Goal: Task Accomplishment & Management: Use online tool/utility

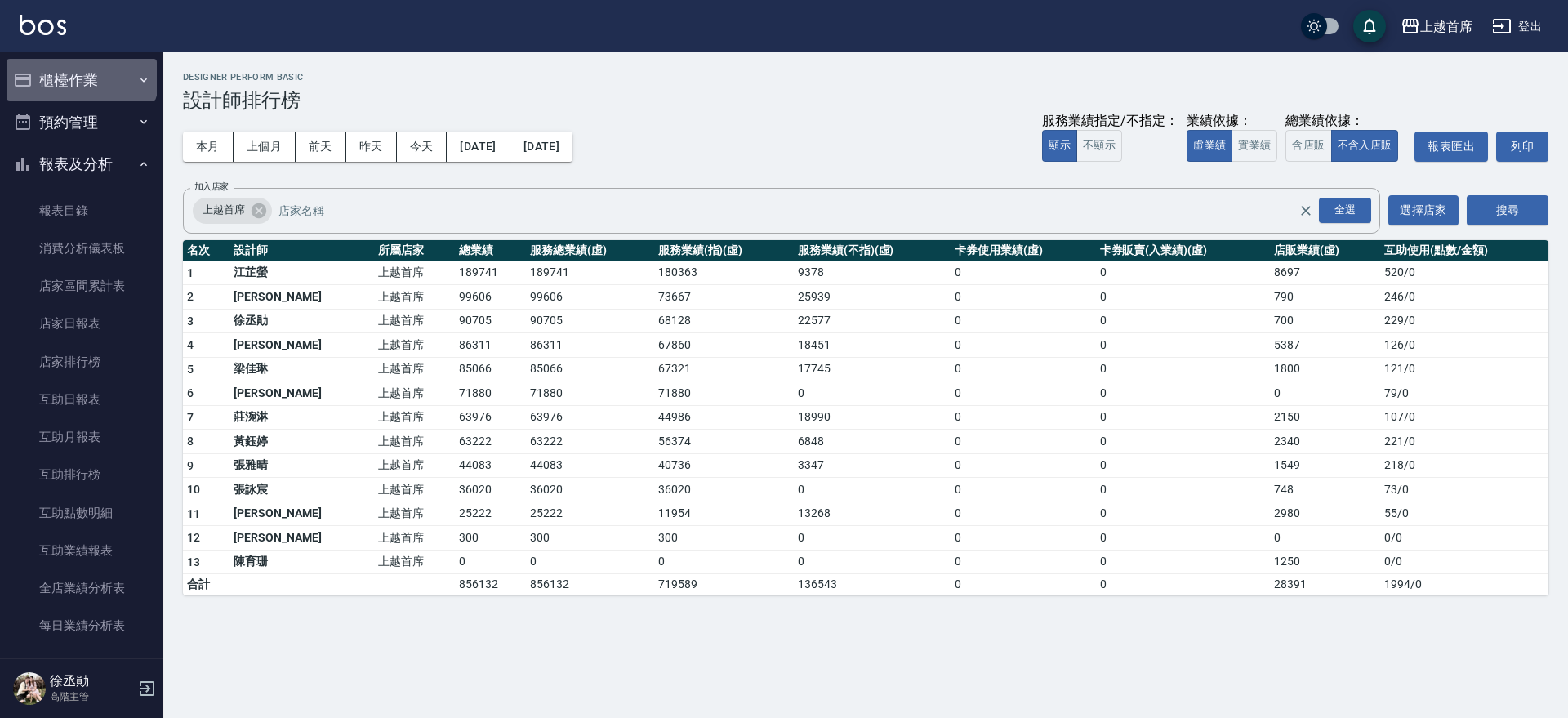
click at [80, 72] on button "櫃檯作業" at bounding box center [81, 80] width 150 height 43
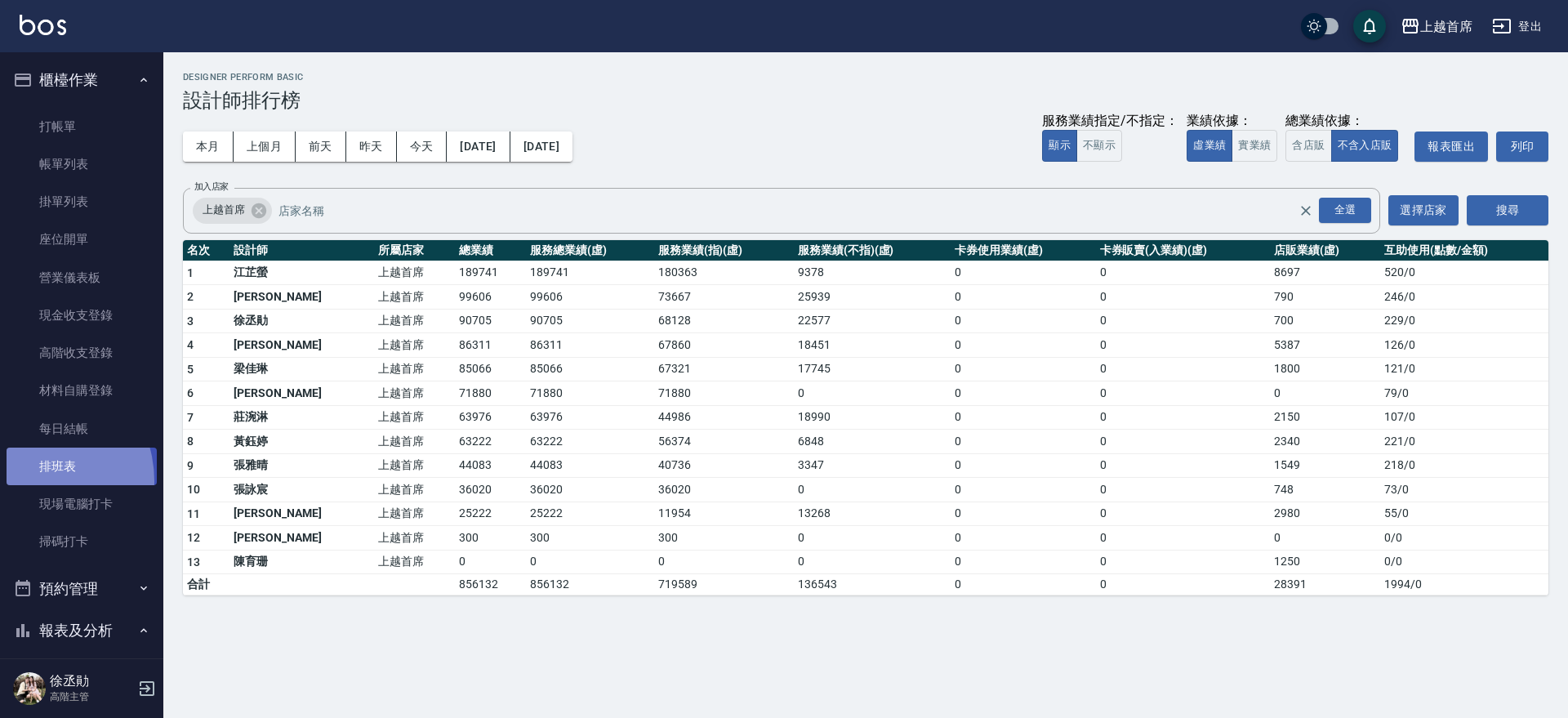
click at [29, 481] on link "排班表" at bounding box center [81, 467] width 150 height 38
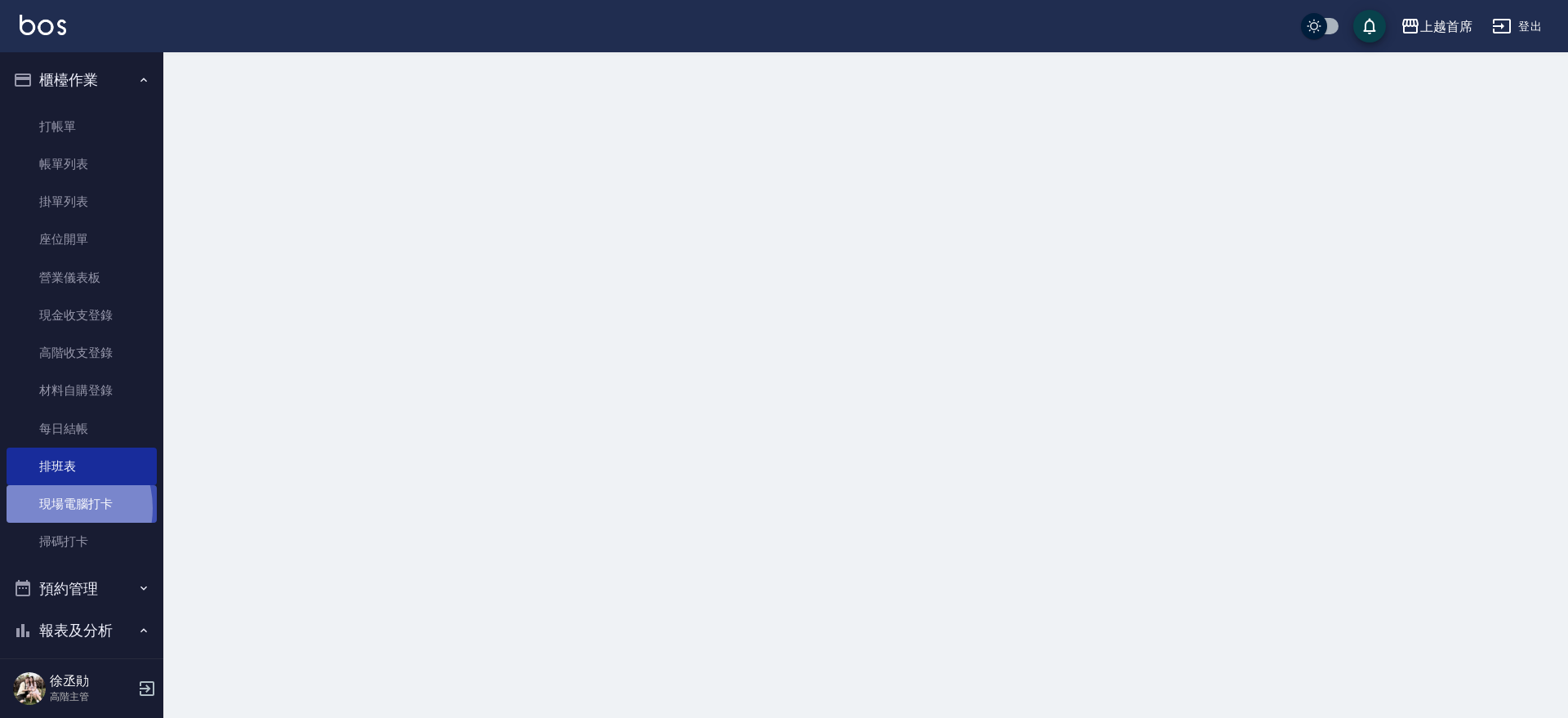
click at [56, 508] on link "現場電腦打卡" at bounding box center [81, 504] width 150 height 38
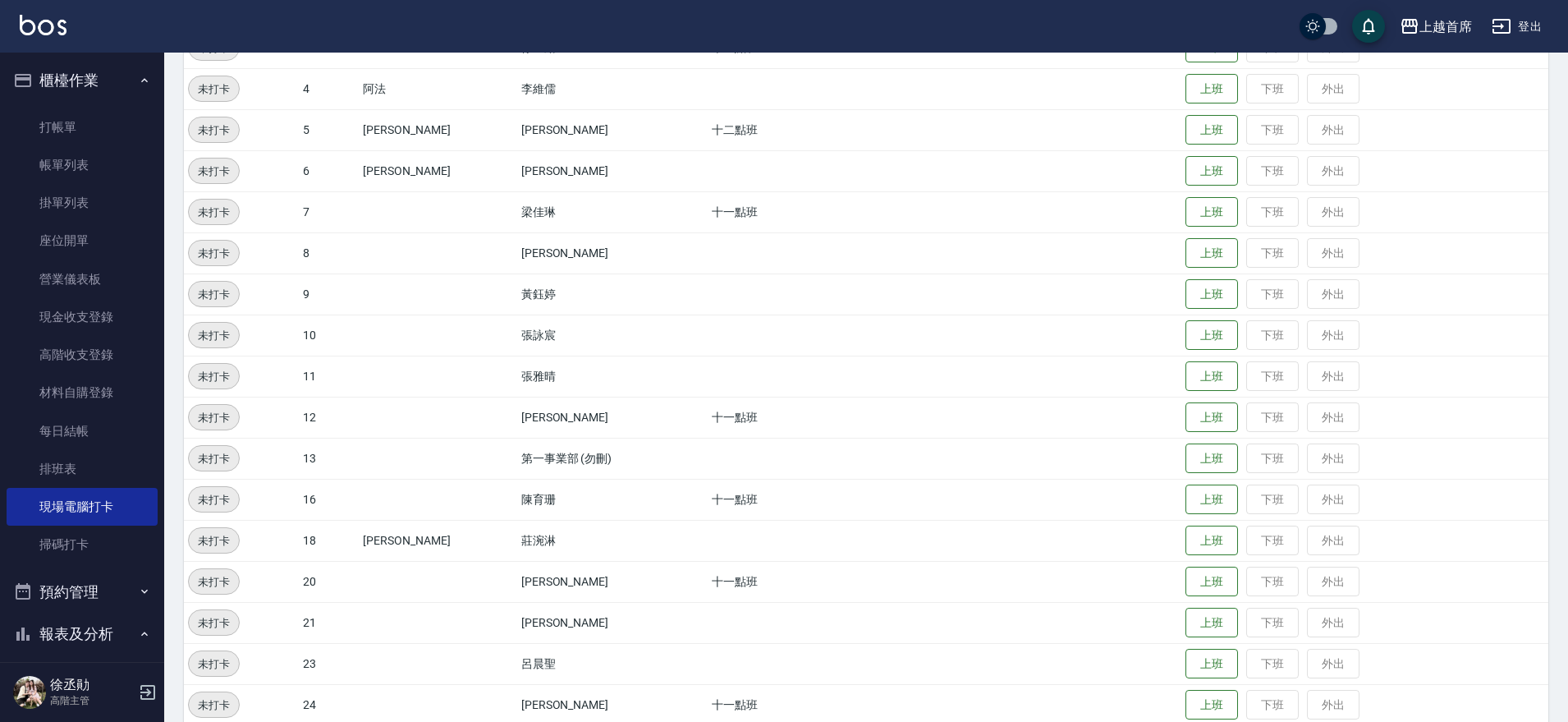
scroll to position [284, 0]
drag, startPoint x: 1178, startPoint y: 532, endPoint x: 1237, endPoint y: 516, distance: 61.1
click at [1185, 533] on button "上班" at bounding box center [1212, 536] width 53 height 30
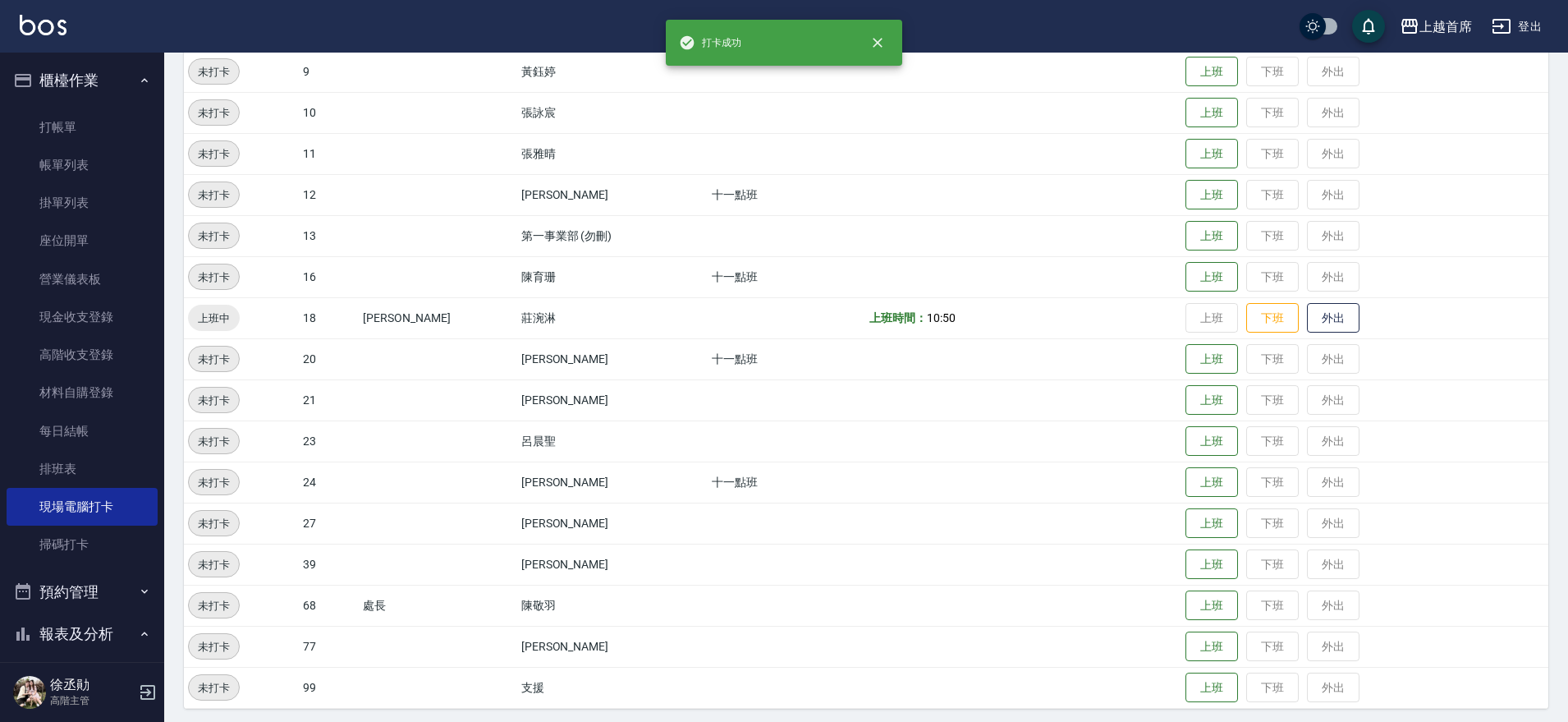
scroll to position [508, 0]
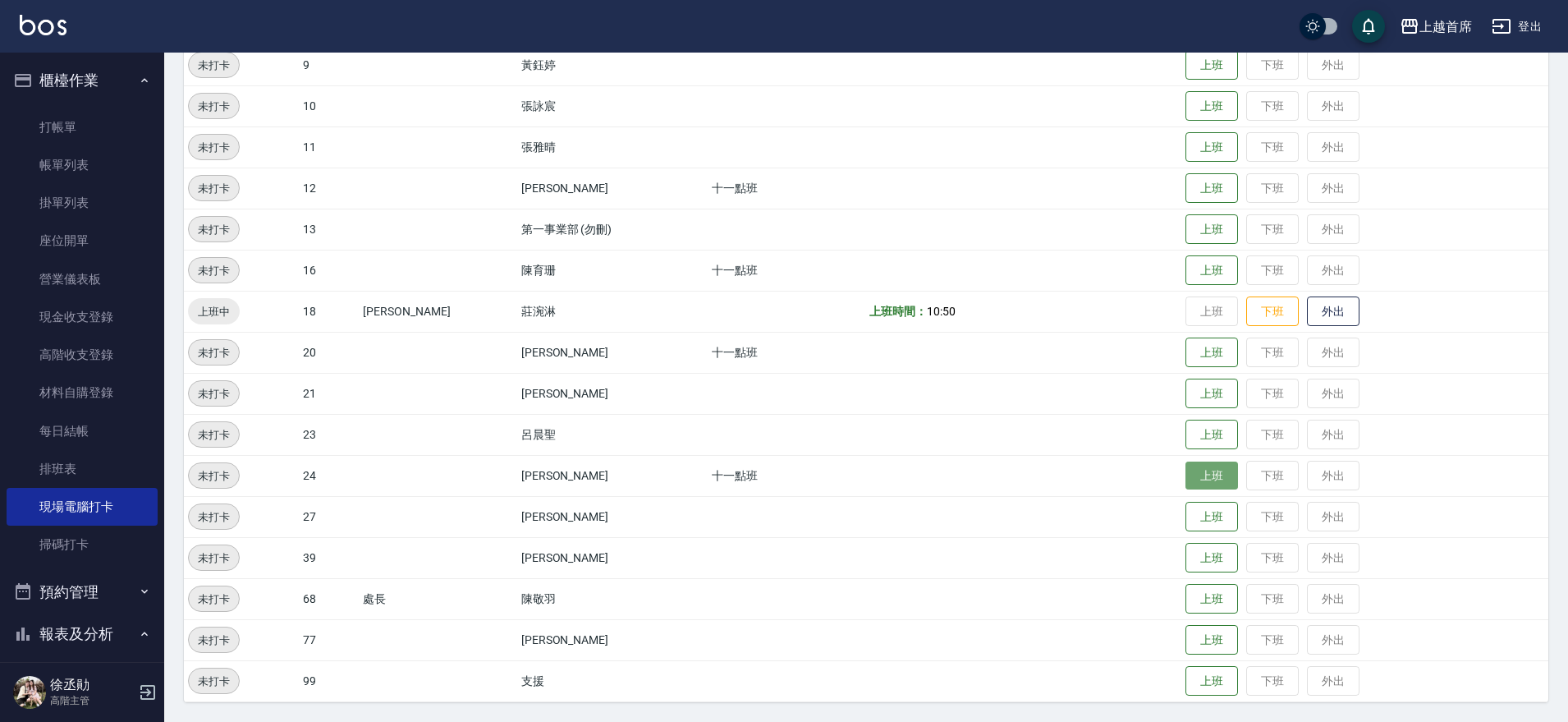
click at [1185, 480] on button "上班" at bounding box center [1212, 476] width 53 height 29
click at [1213, 362] on button "上班" at bounding box center [1212, 353] width 53 height 29
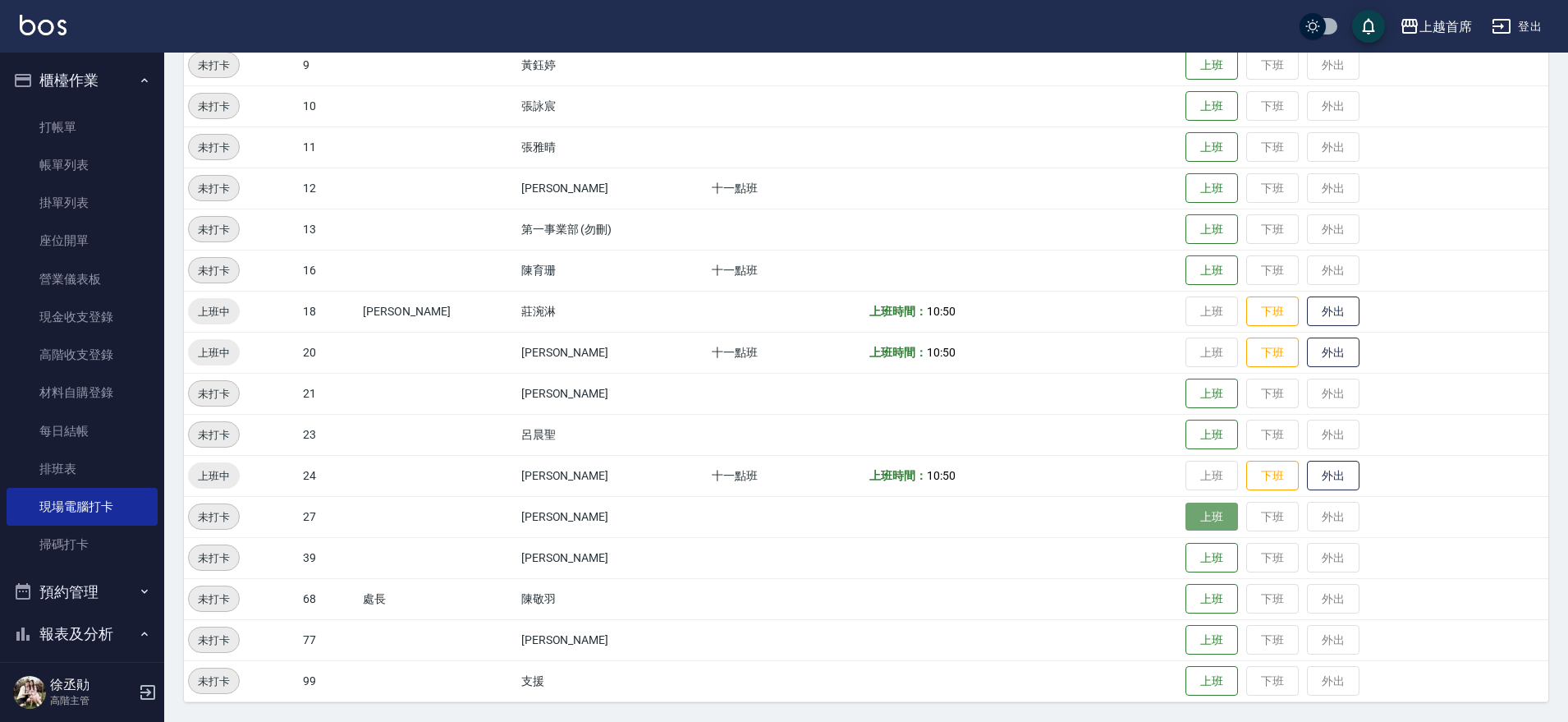
click at [1202, 514] on button "上班" at bounding box center [1212, 517] width 53 height 29
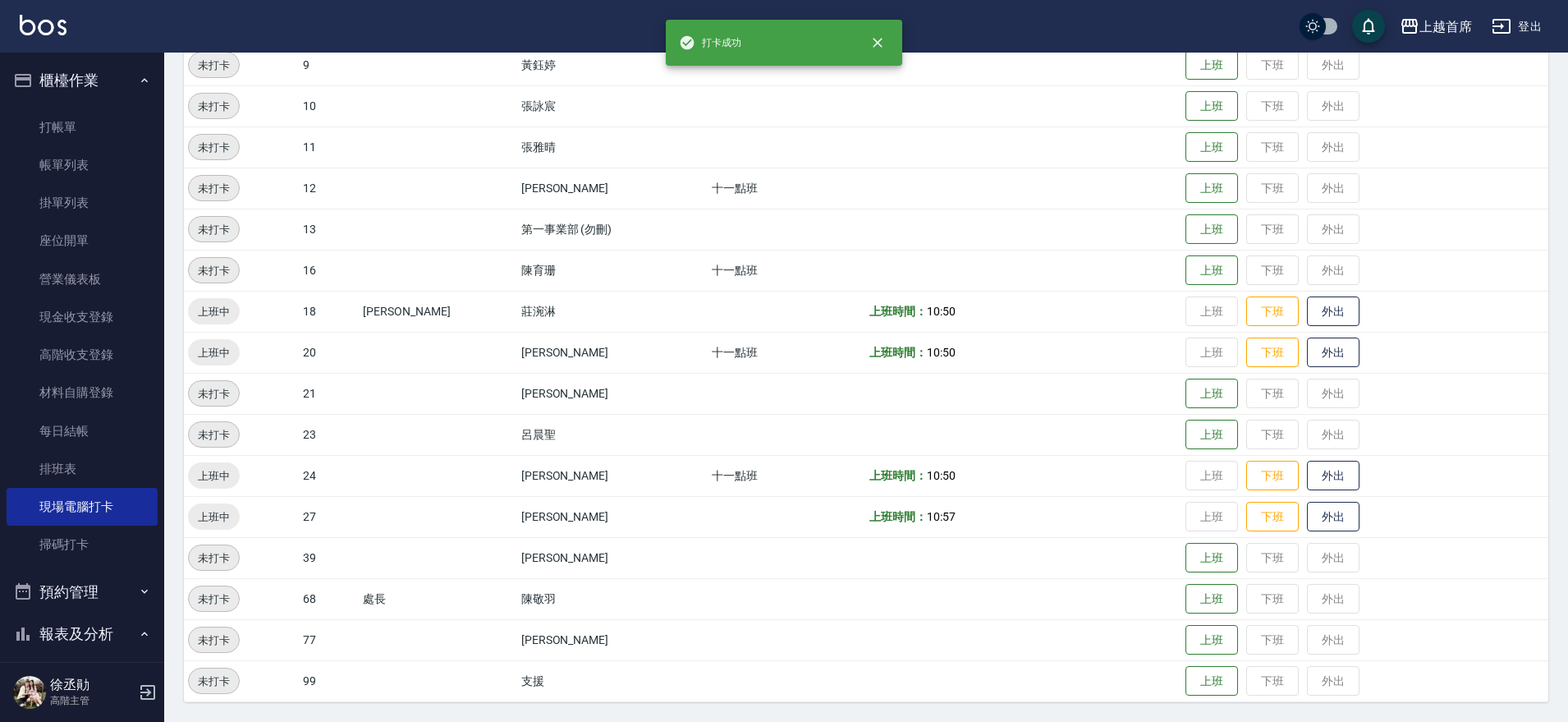
click at [1197, 516] on td "上班 下班 外出" at bounding box center [1364, 516] width 367 height 41
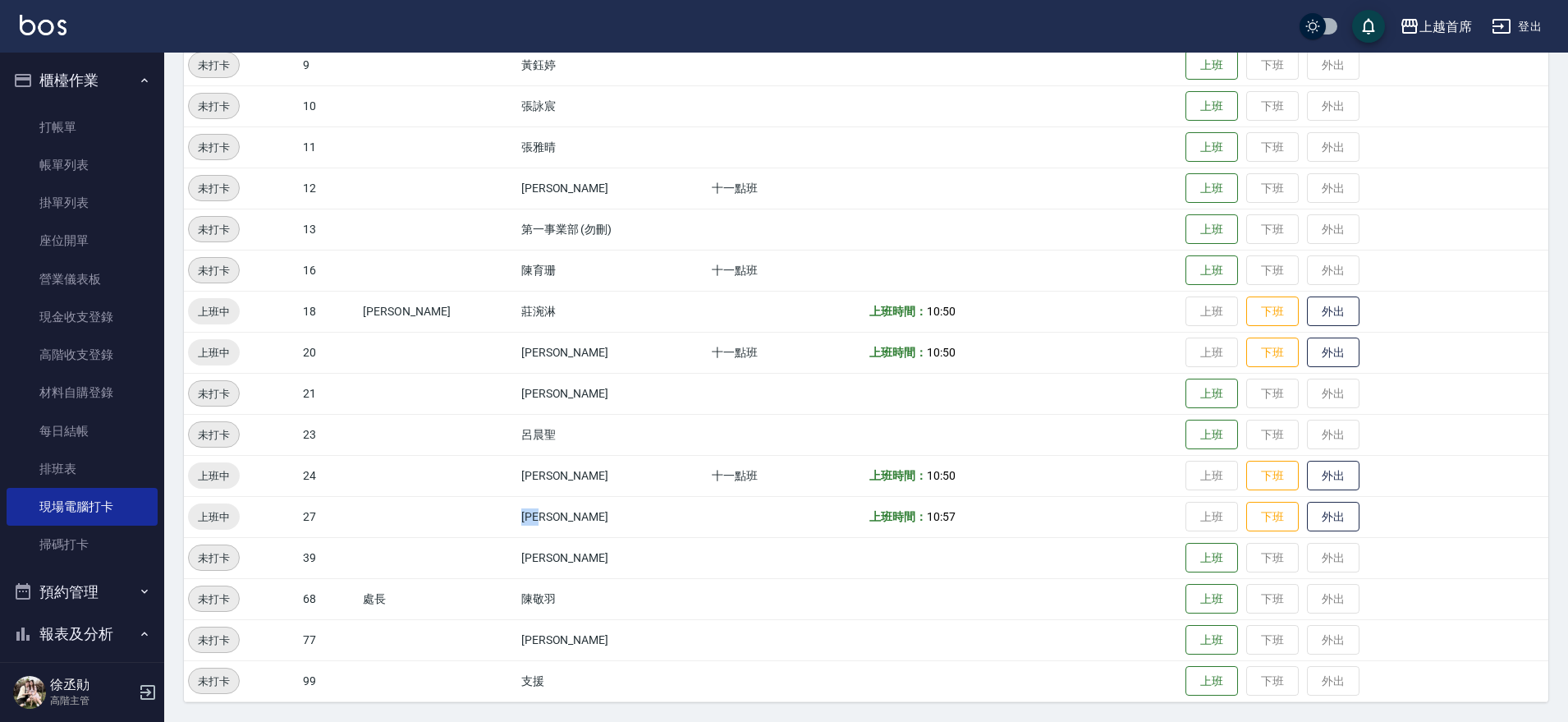
drag, startPoint x: 478, startPoint y: 507, endPoint x: 538, endPoint y: 520, distance: 61.4
click at [538, 520] on tr "上班中 27 [PERSON_NAME] 上班時間： 10:57 上班 下班 外出" at bounding box center [865, 516] width 1364 height 41
click at [604, 515] on td "[PERSON_NAME]" at bounding box center [612, 516] width 190 height 41
click at [1216, 186] on button "上班" at bounding box center [1212, 188] width 53 height 29
click at [1202, 444] on button "上班" at bounding box center [1212, 435] width 53 height 29
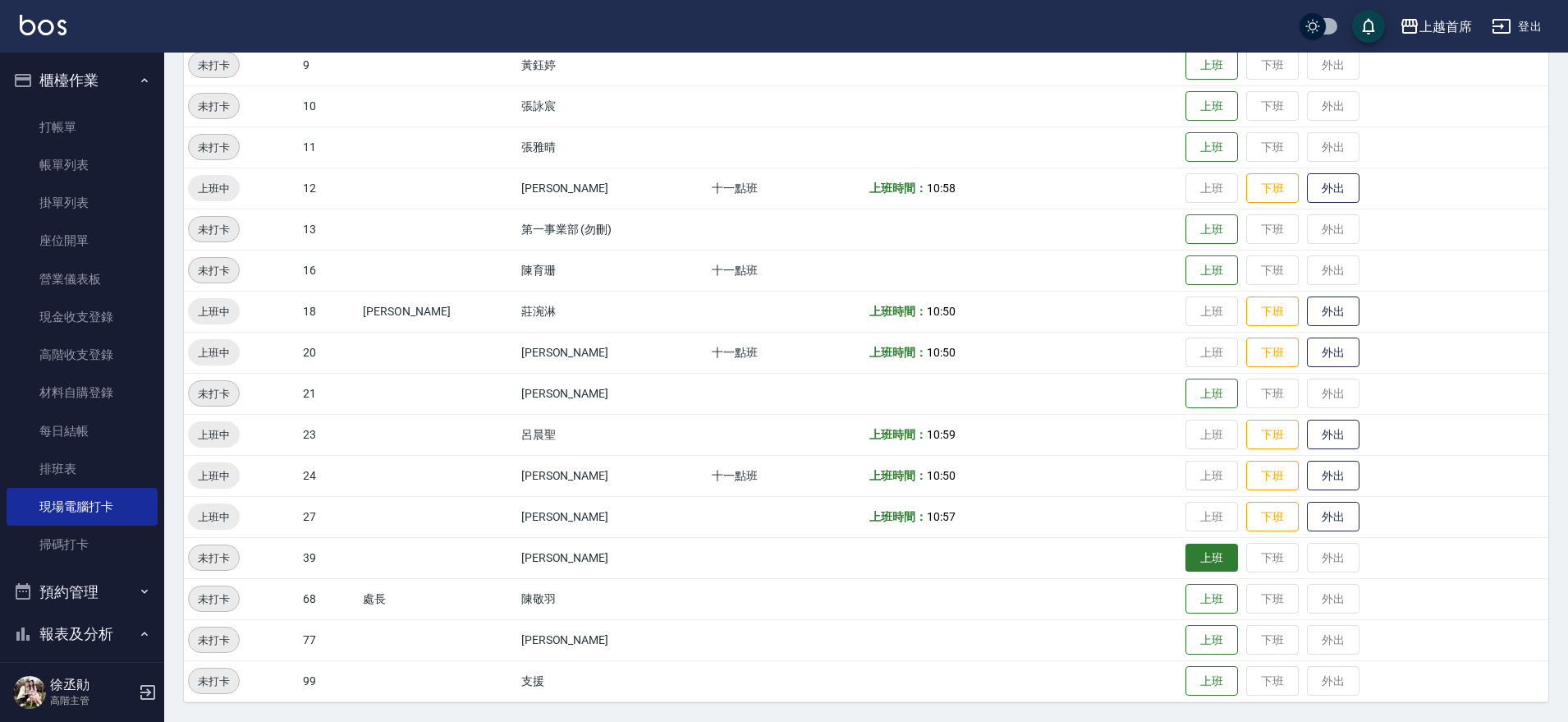
click at [1194, 549] on button "上班" at bounding box center [1212, 558] width 53 height 29
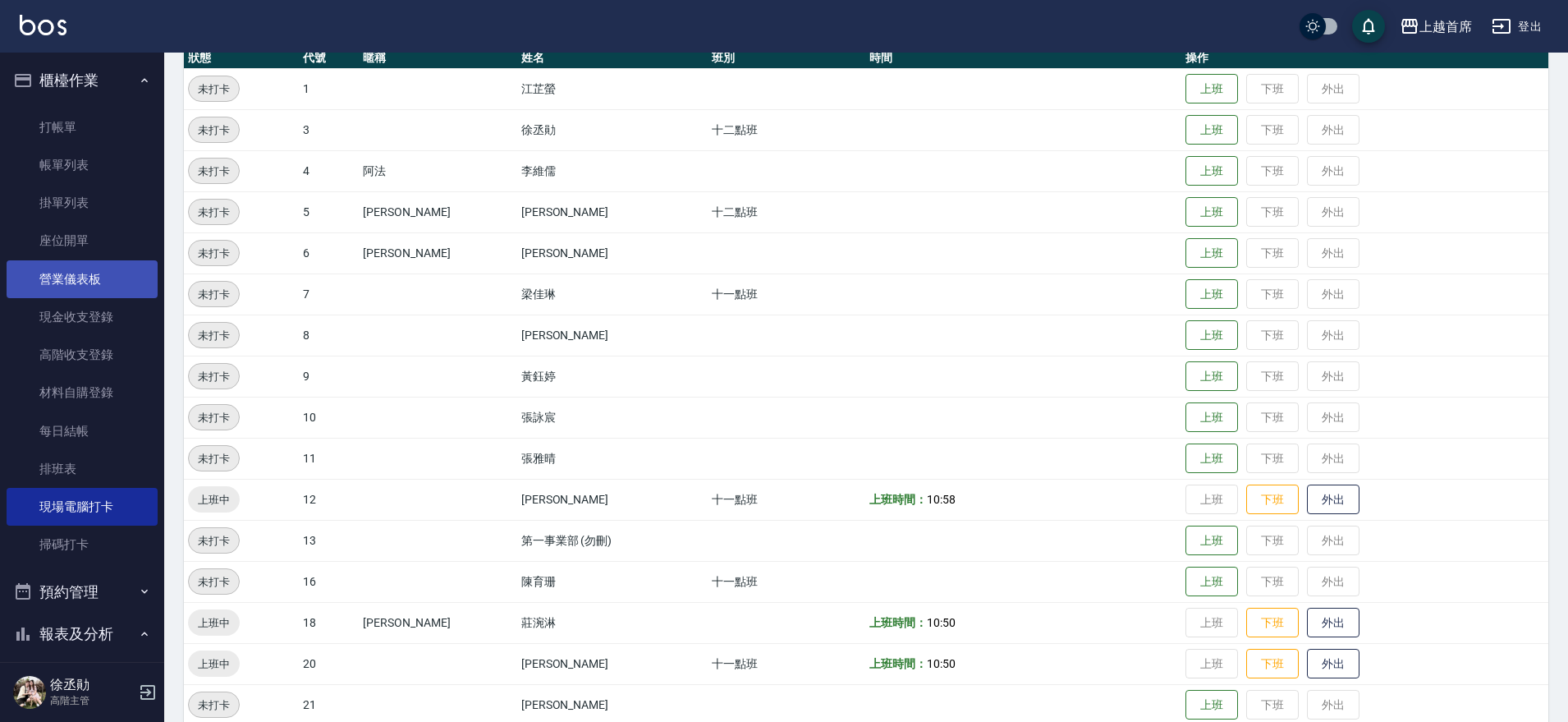
scroll to position [0, 0]
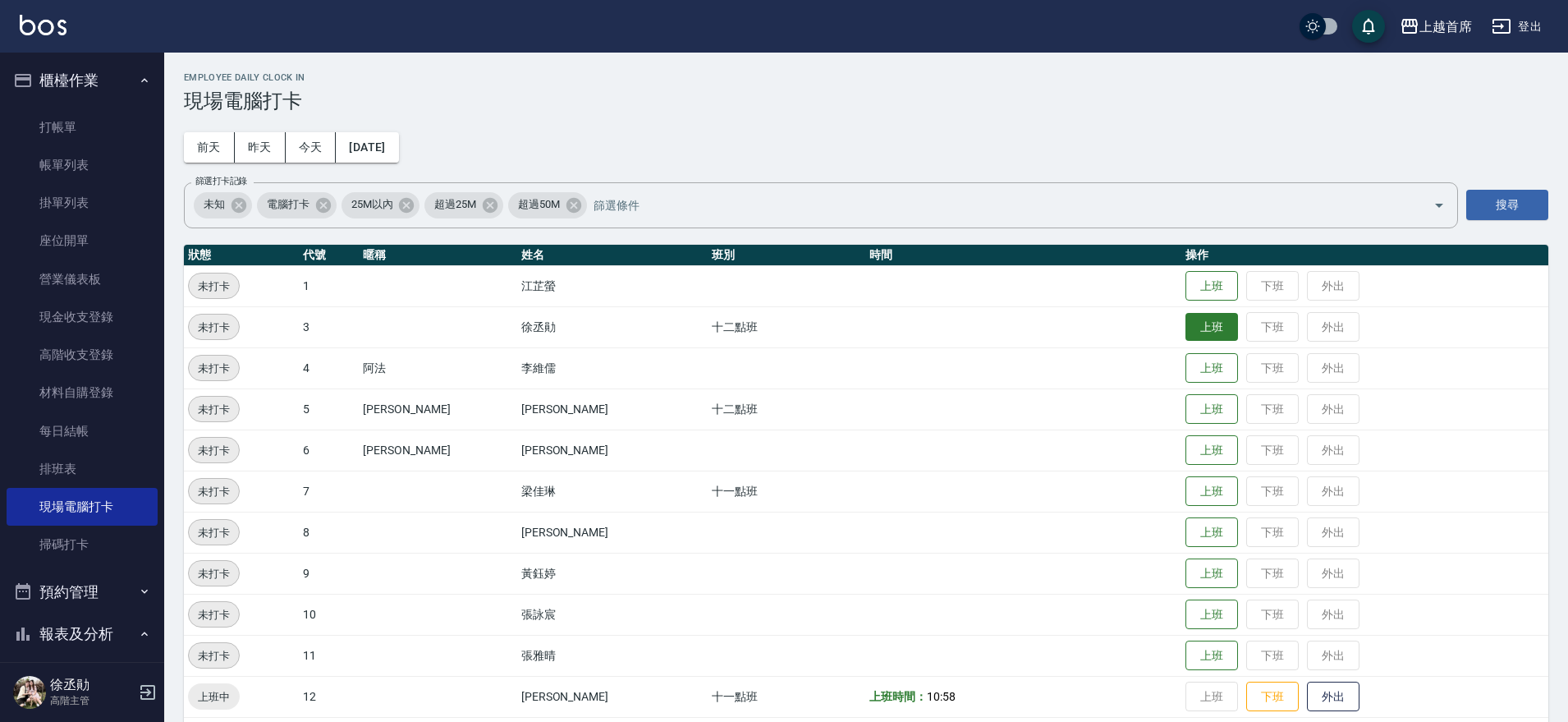
click at [1192, 328] on button "上班" at bounding box center [1212, 327] width 53 height 29
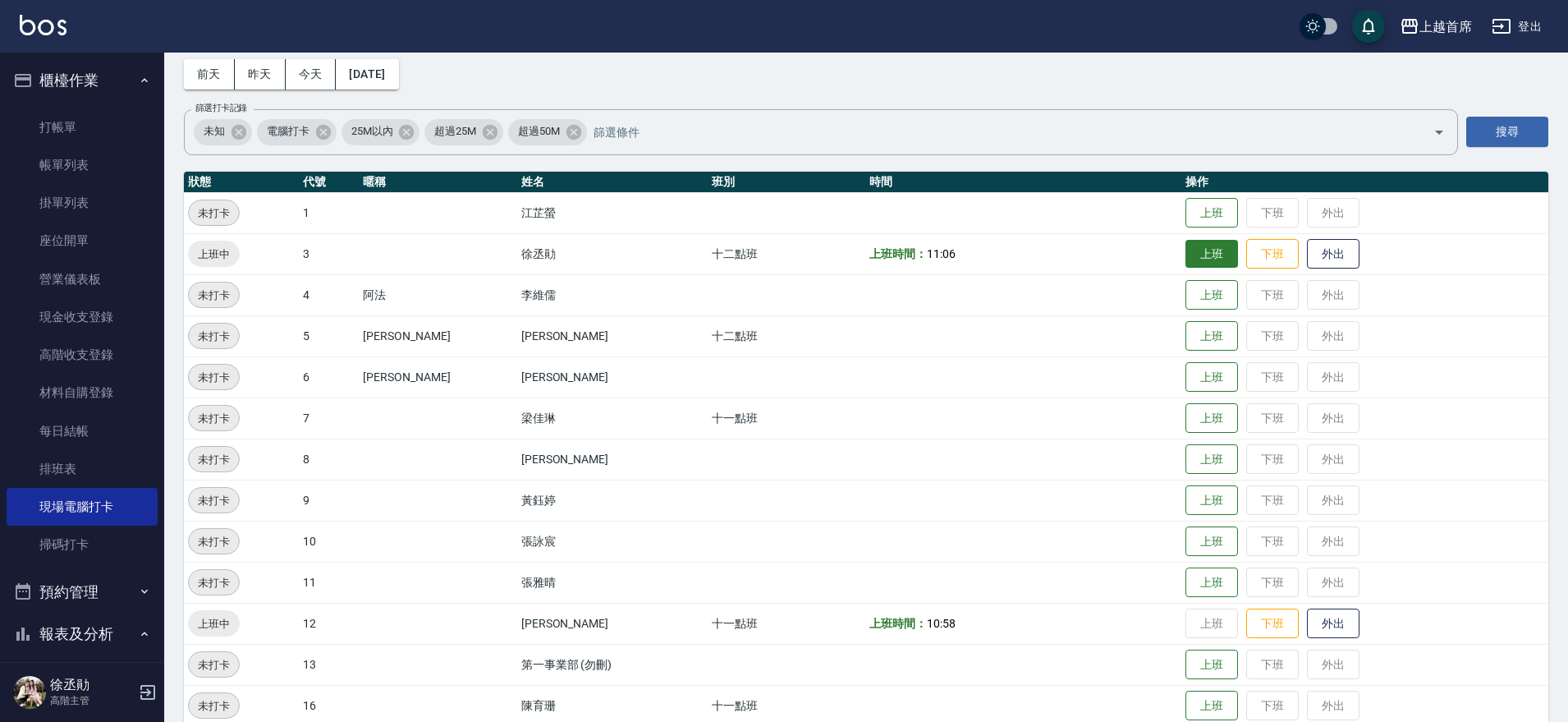
scroll to position [103, 0]
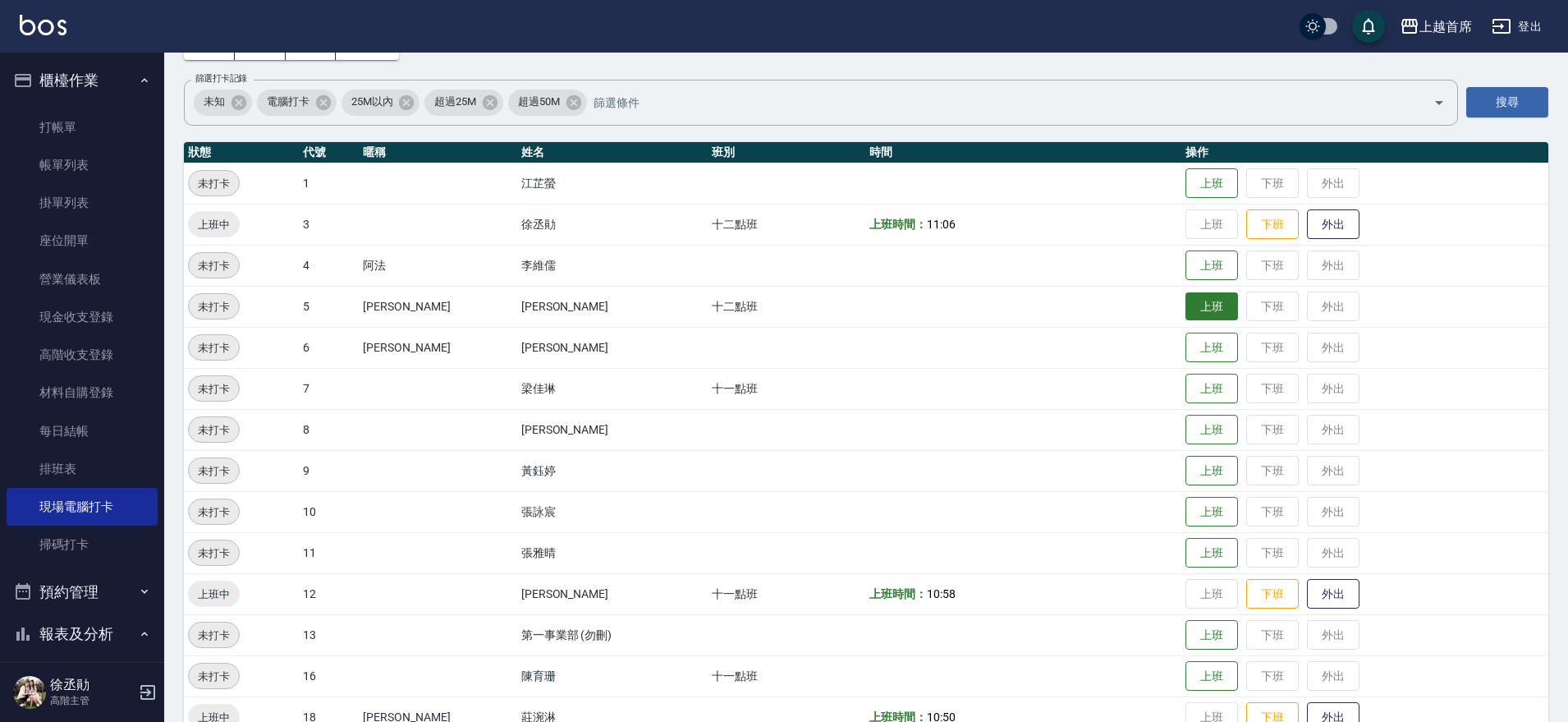
click at [1206, 309] on button "上班" at bounding box center [1212, 306] width 53 height 29
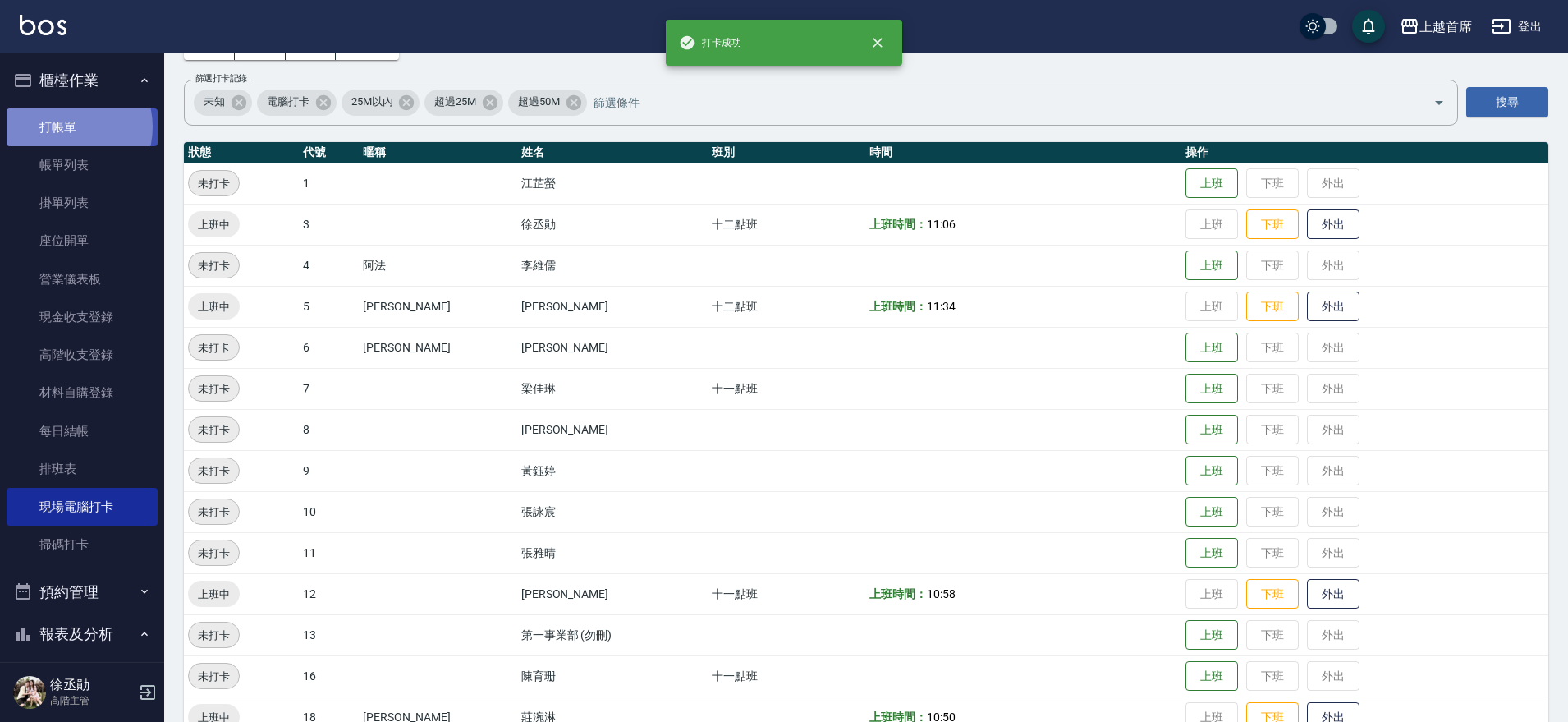
click at [66, 126] on link "打帳單" at bounding box center [82, 127] width 151 height 38
